Goal: Check status: Check status

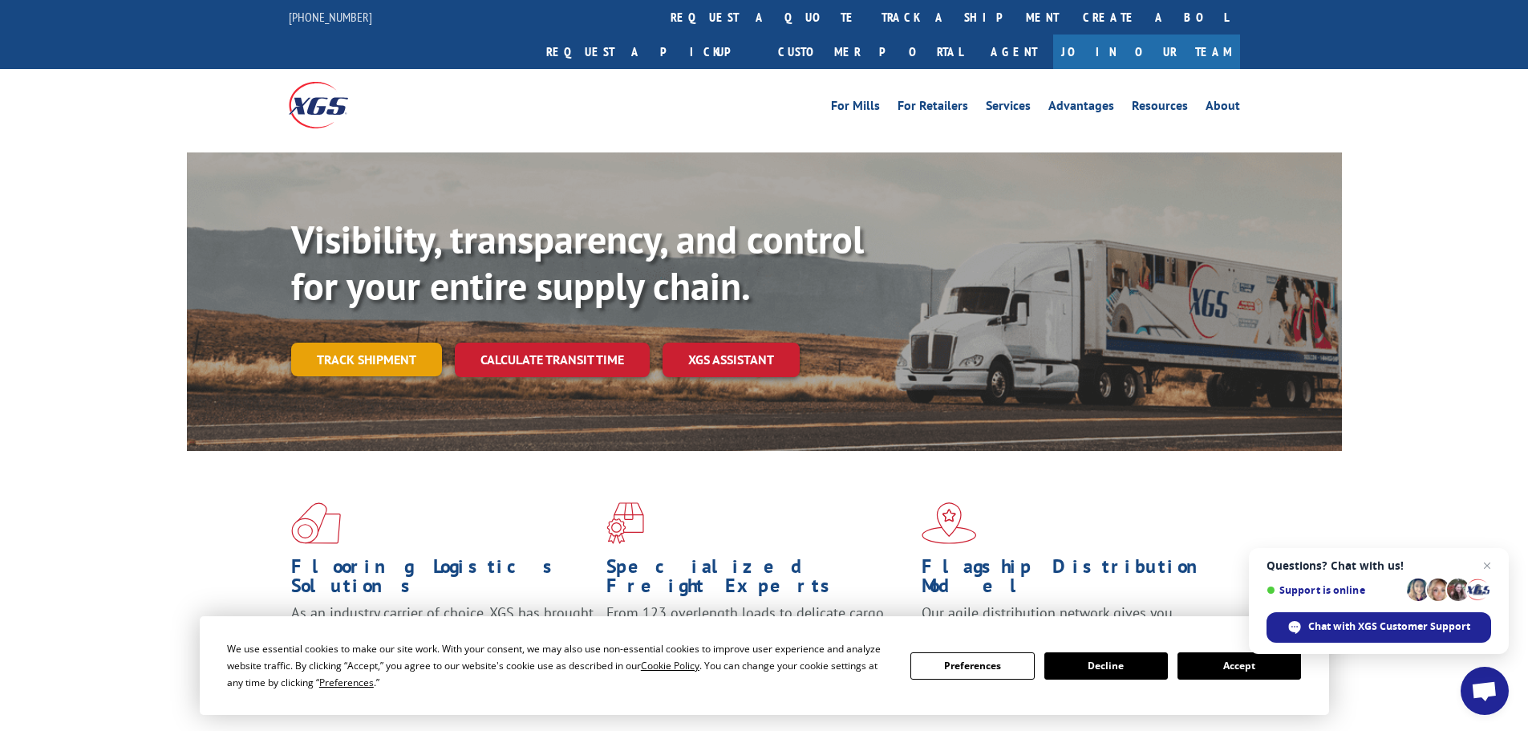
click at [357, 342] on link "Track shipment" at bounding box center [366, 359] width 151 height 34
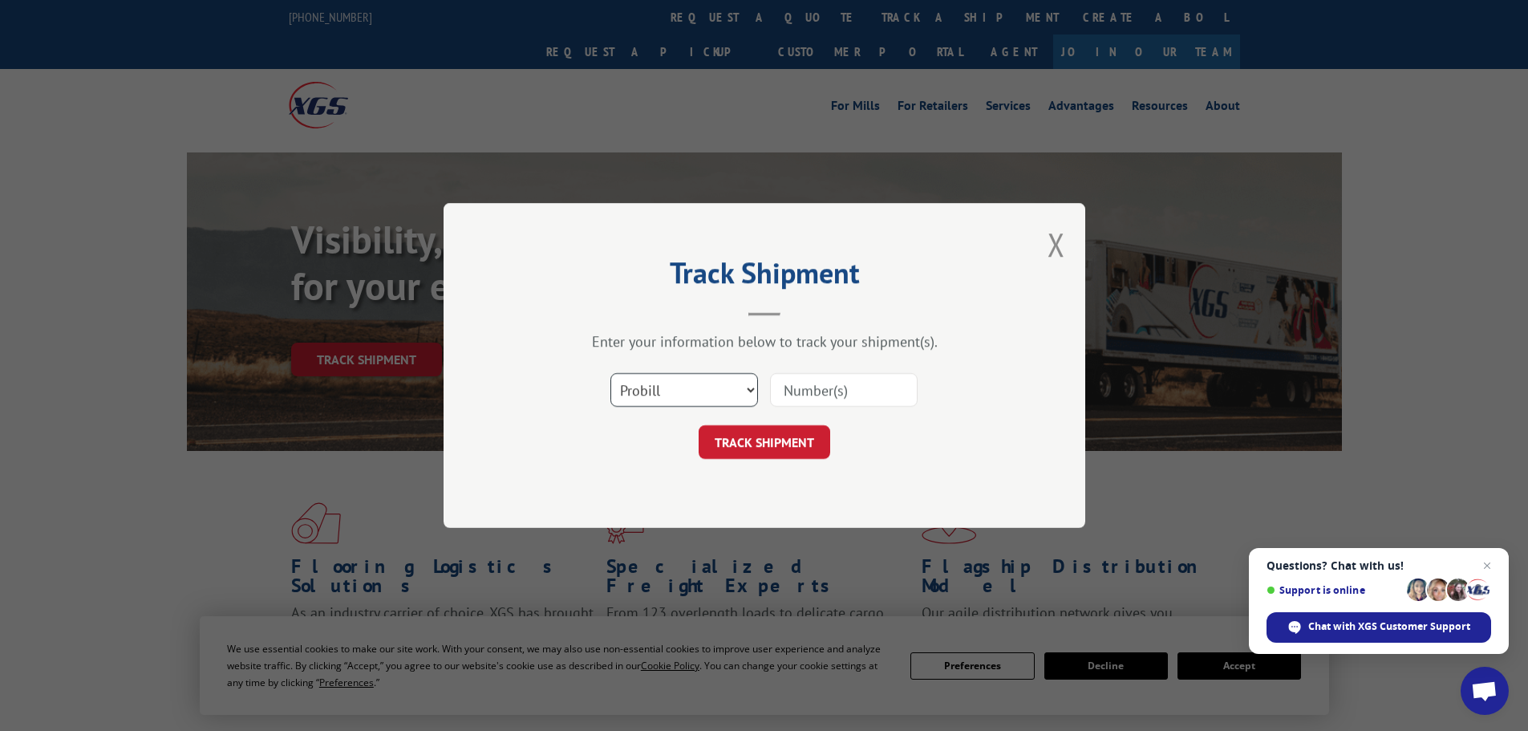
scroll to position [160, 0]
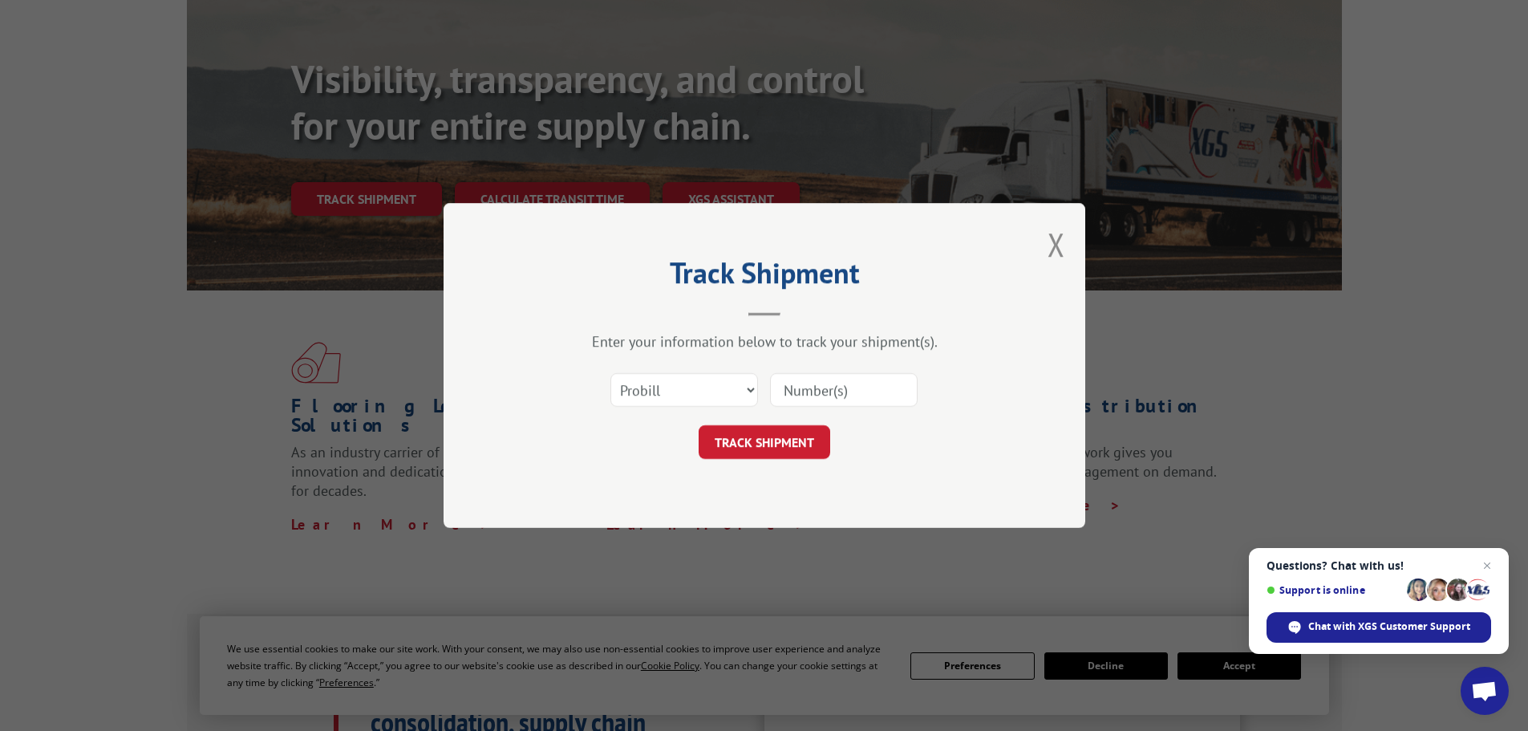
click at [877, 395] on input at bounding box center [844, 390] width 148 height 34
type input "6021767"
click button "TRACK SHIPMENT" at bounding box center [765, 442] width 132 height 34
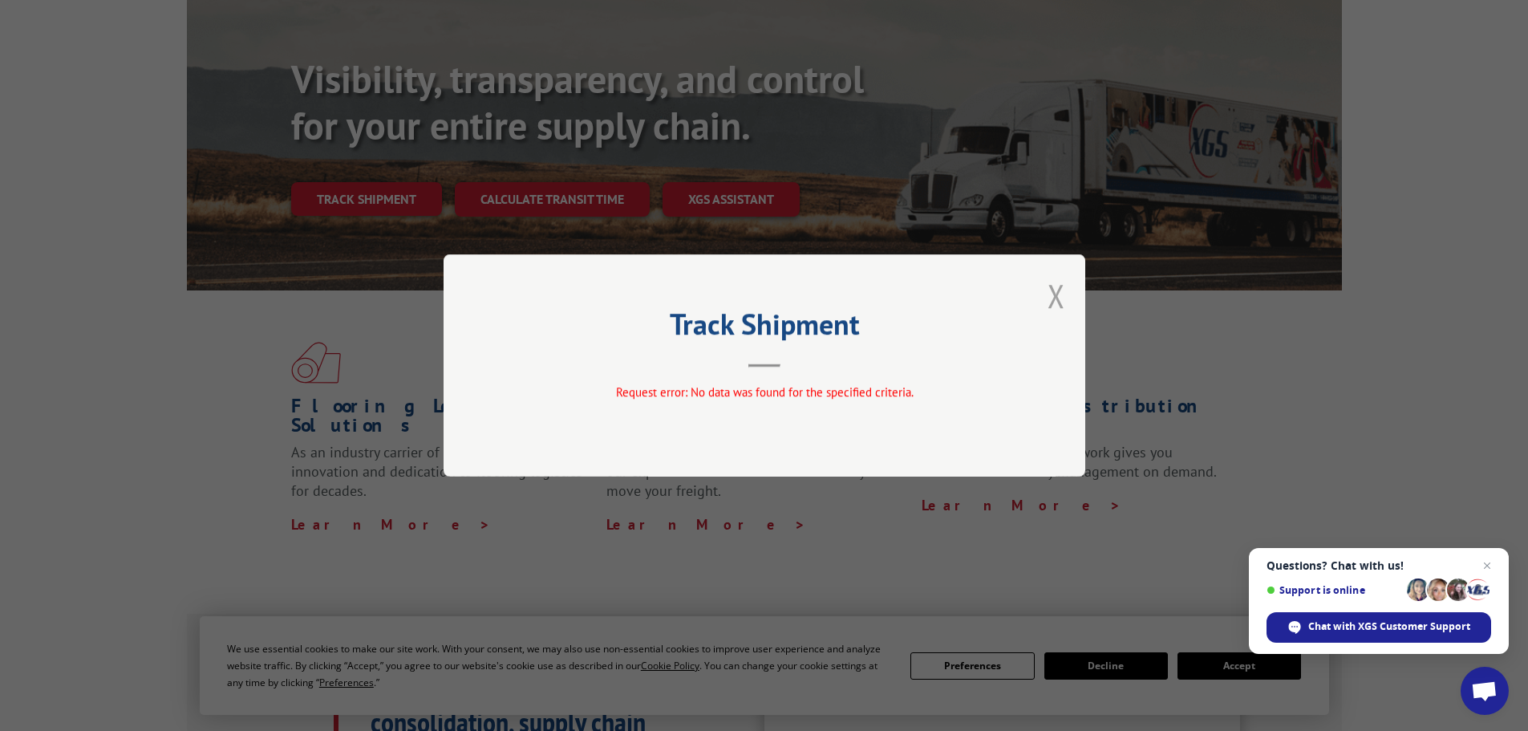
click at [1055, 296] on button "Close modal" at bounding box center [1056, 295] width 18 height 43
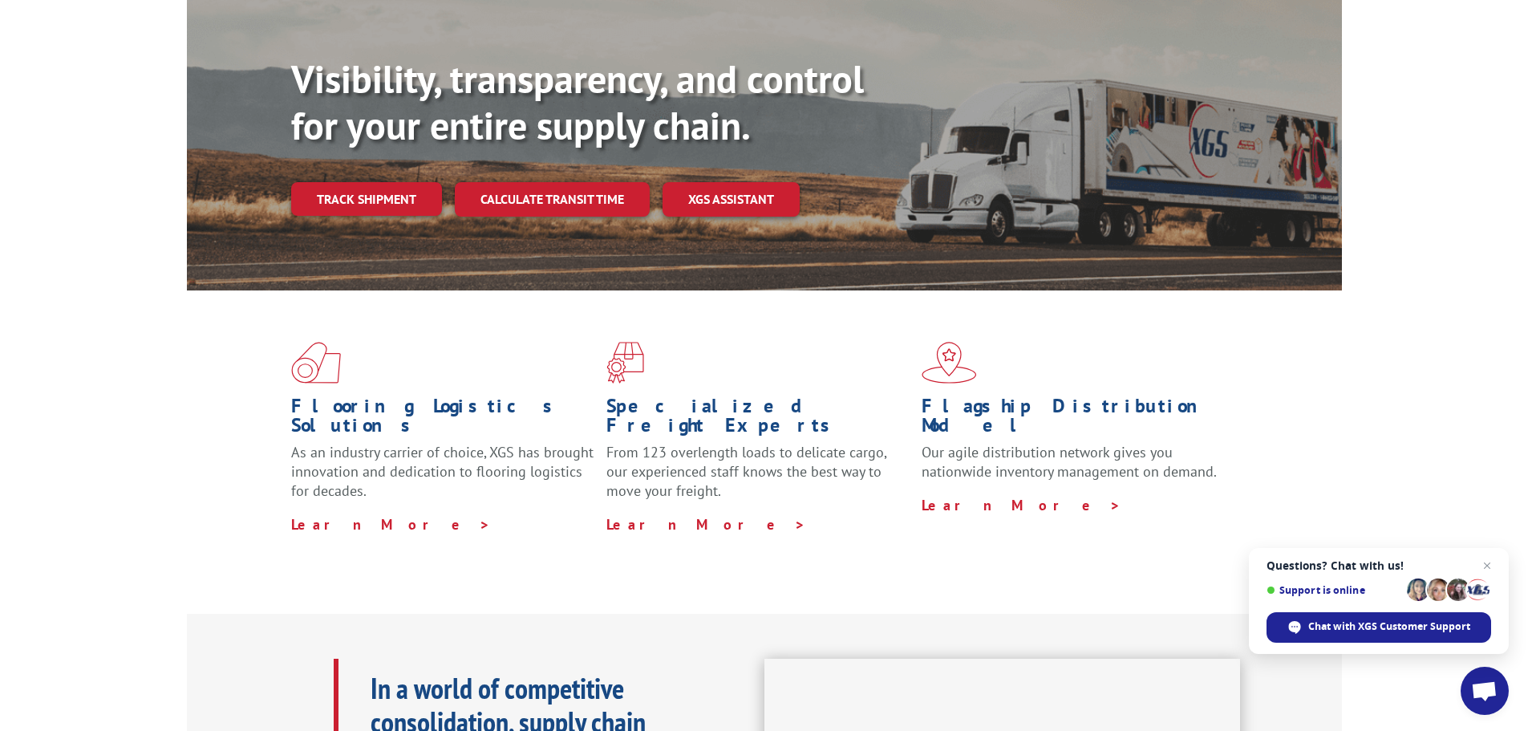
scroll to position [0, 0]
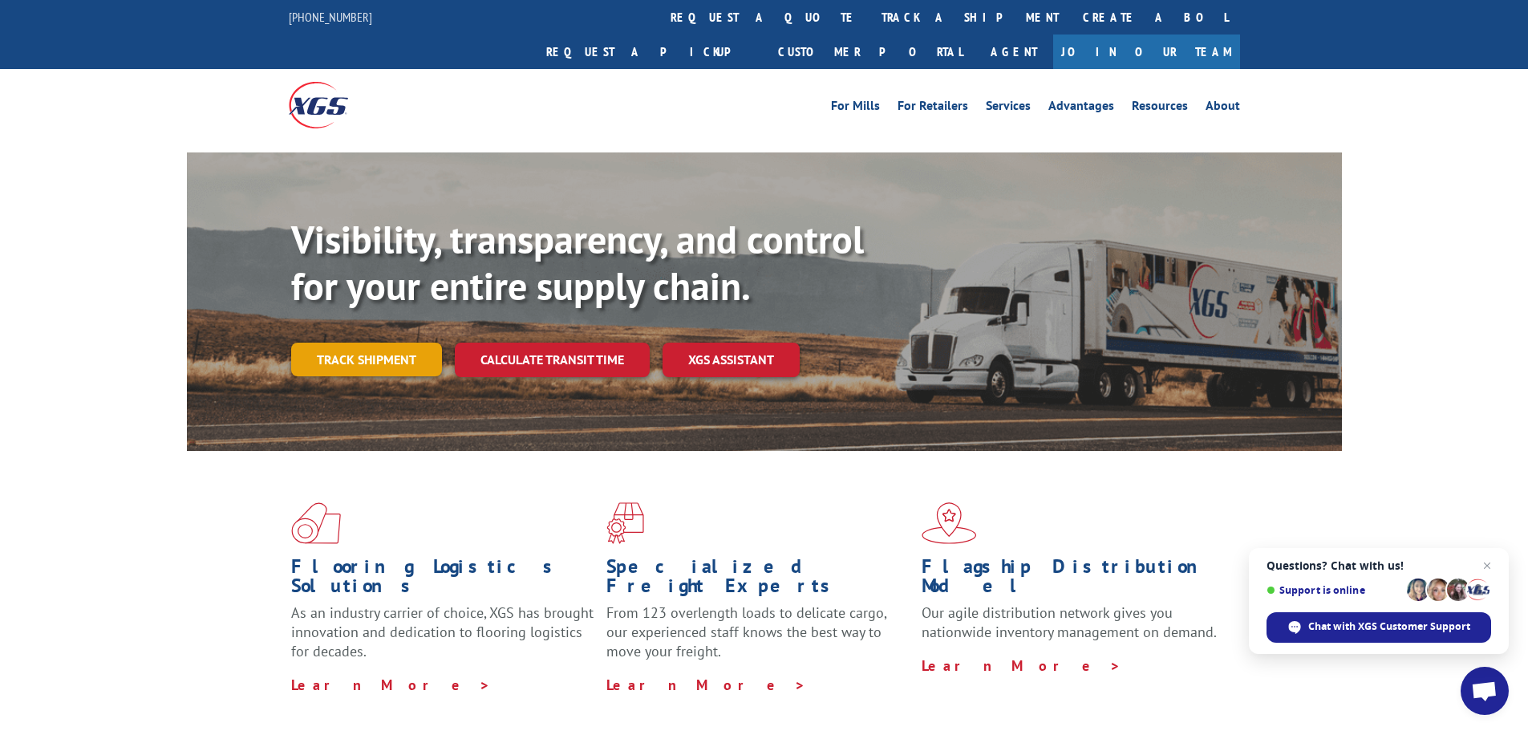
click at [368, 342] on link "Track shipment" at bounding box center [366, 359] width 151 height 34
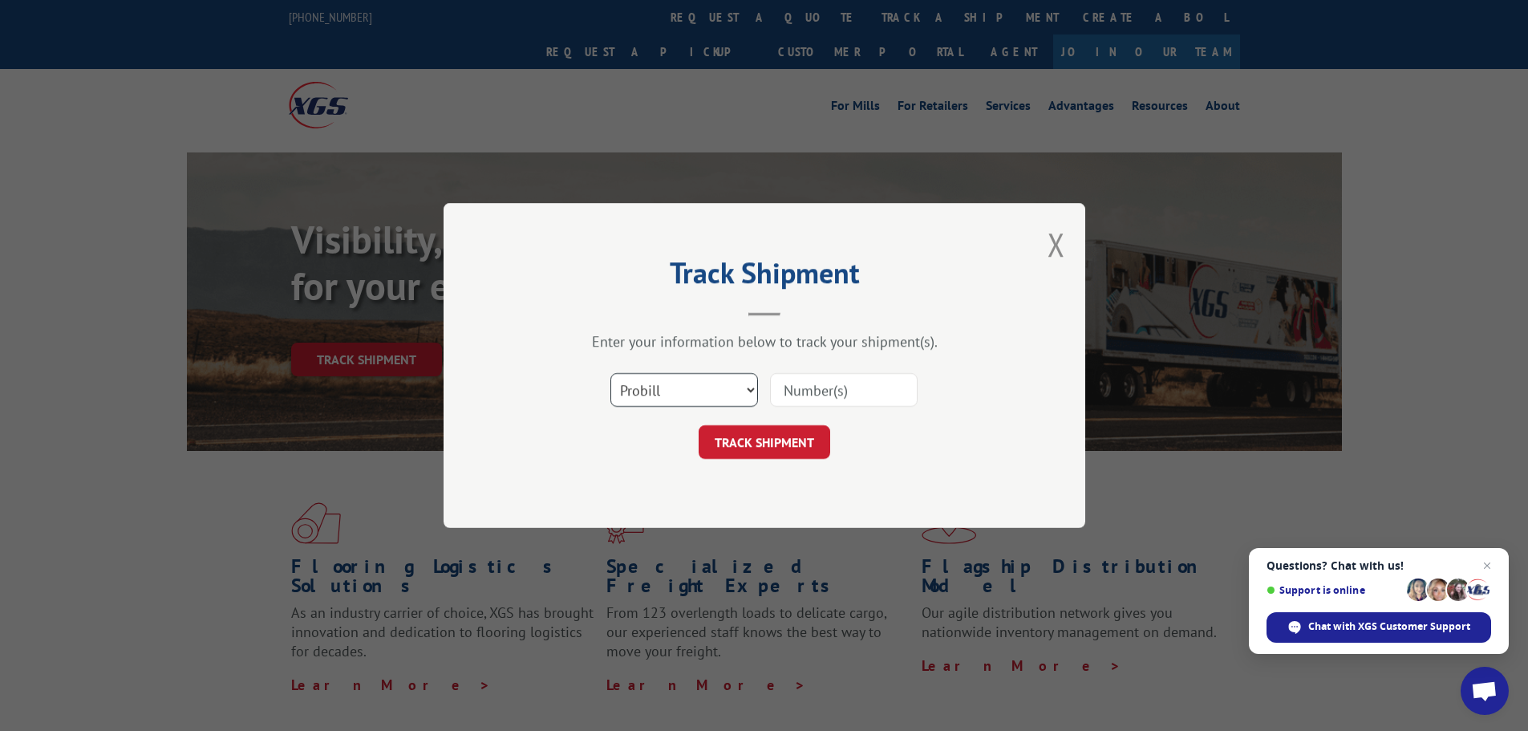
click at [634, 388] on select "Select category... Probill BOL PO" at bounding box center [684, 390] width 148 height 34
select select "bol"
click at [610, 373] on select "Select category... Probill BOL PO" at bounding box center [684, 390] width 148 height 34
click at [807, 379] on input at bounding box center [844, 390] width 148 height 34
type input "6021767"
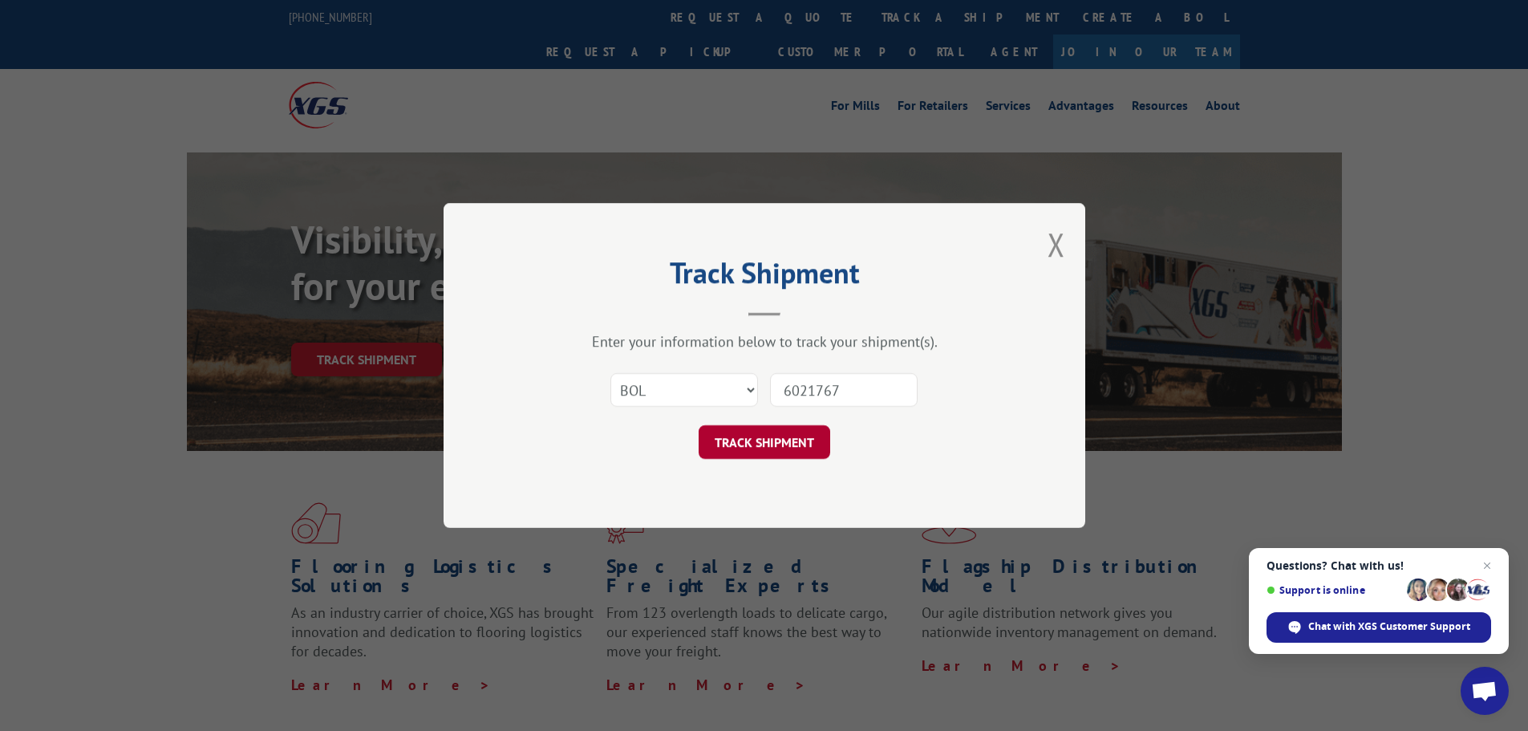
click at [751, 445] on button "TRACK SHIPMENT" at bounding box center [765, 442] width 132 height 34
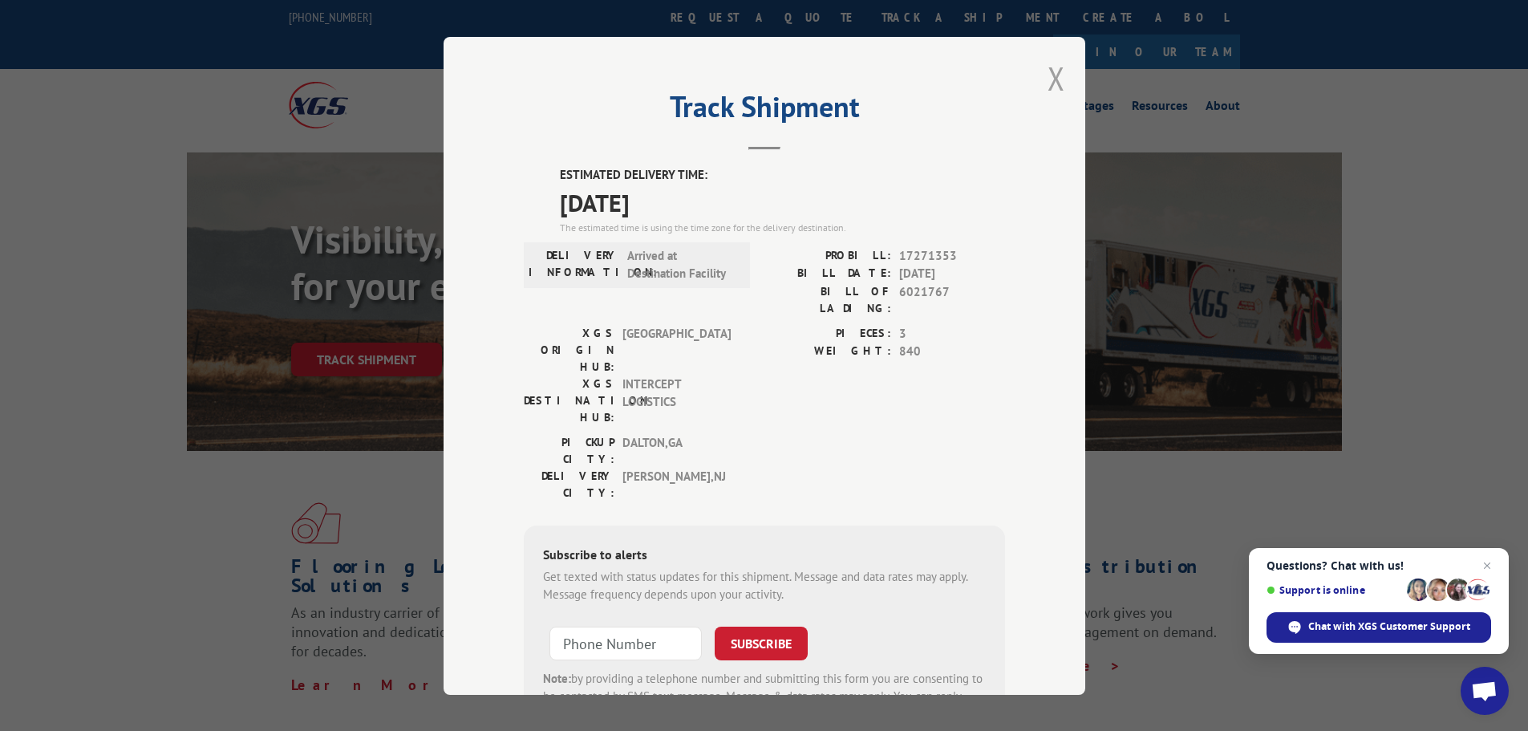
click at [1047, 76] on button "Close modal" at bounding box center [1056, 78] width 18 height 43
